Goal: Find specific page/section: Find specific page/section

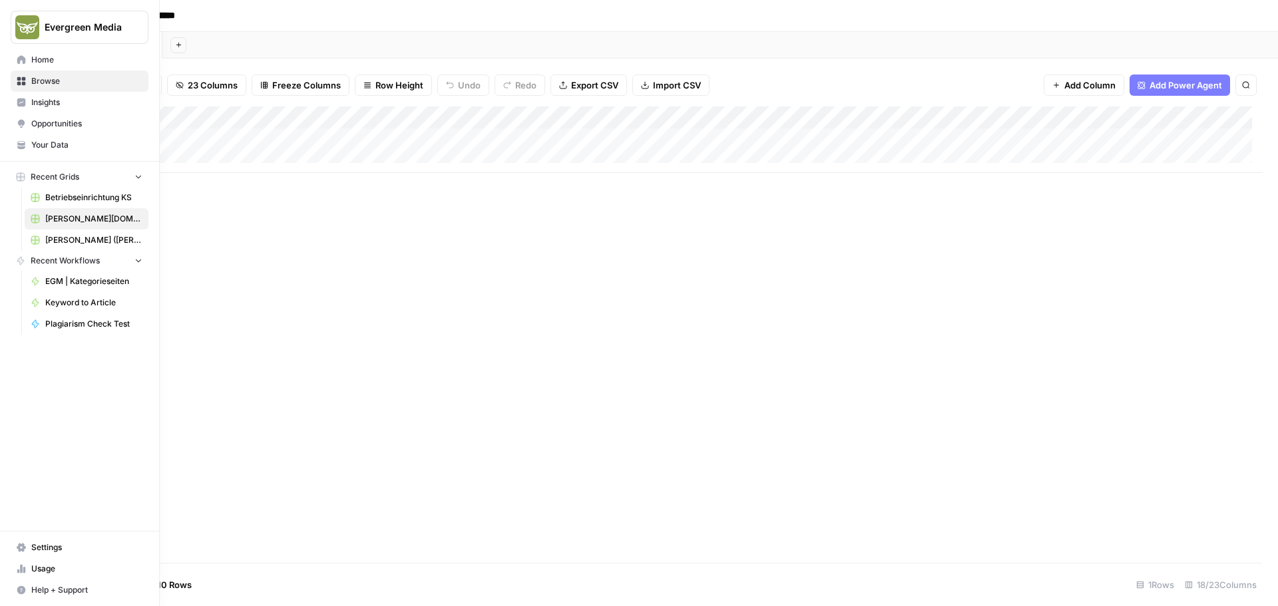
click at [75, 147] on span "Your Data" at bounding box center [86, 145] width 111 height 12
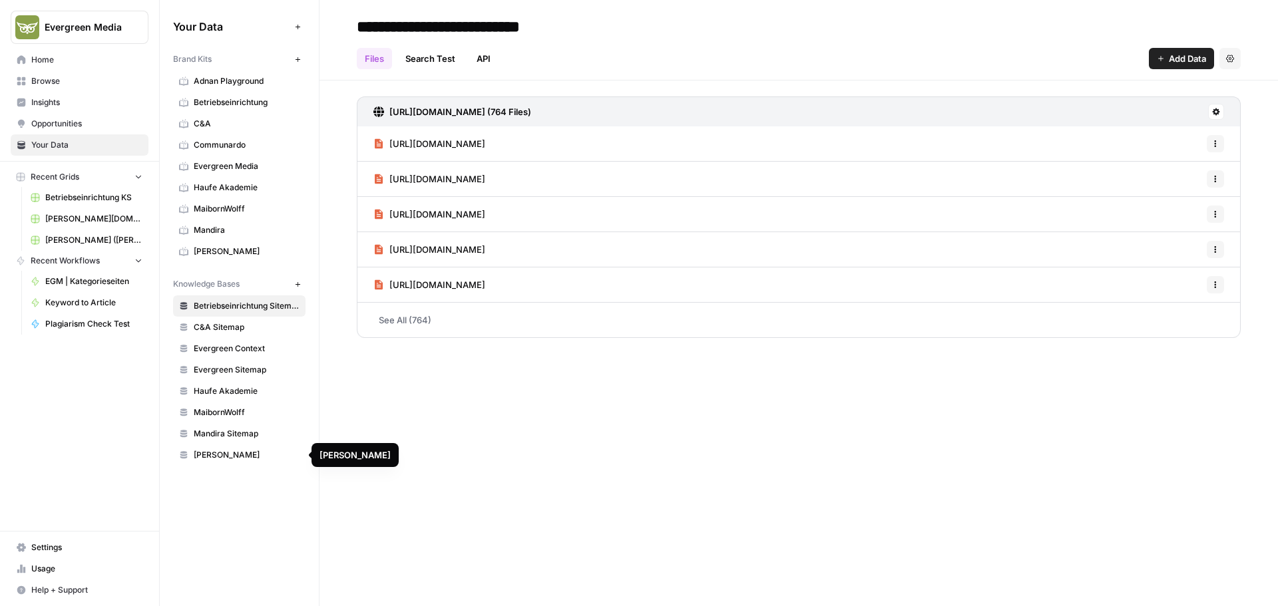
click at [232, 452] on span "[PERSON_NAME]" at bounding box center [247, 455] width 106 height 12
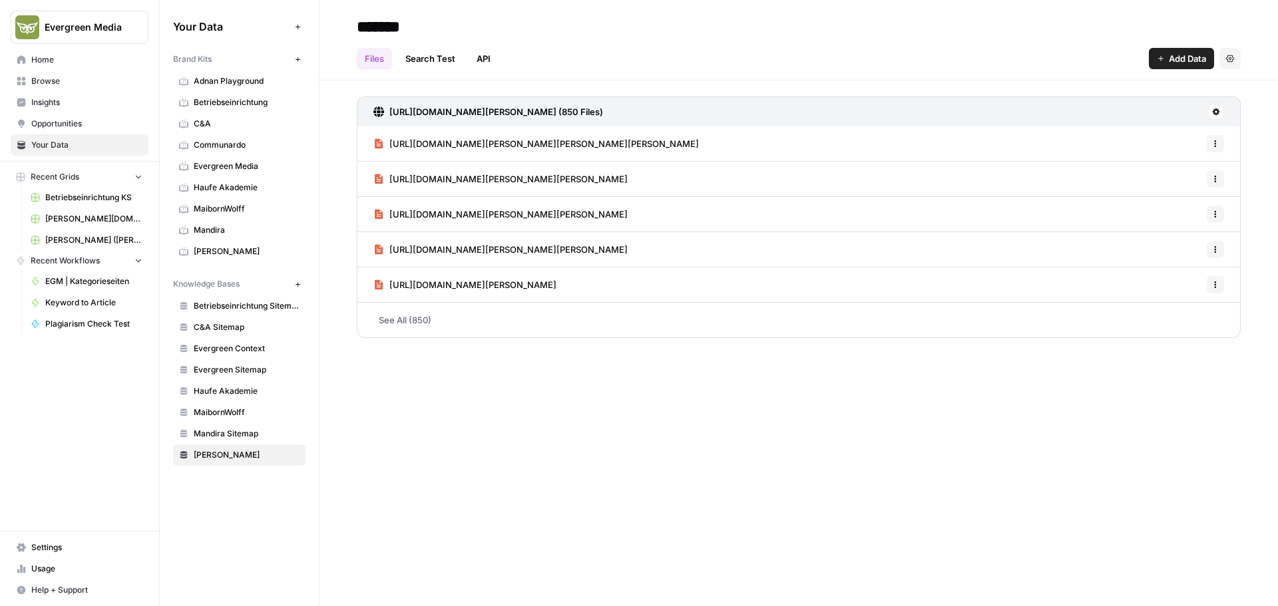
click at [173, 445] on link "[PERSON_NAME]" at bounding box center [239, 455] width 132 height 21
